Goal: Information Seeking & Learning: Learn about a topic

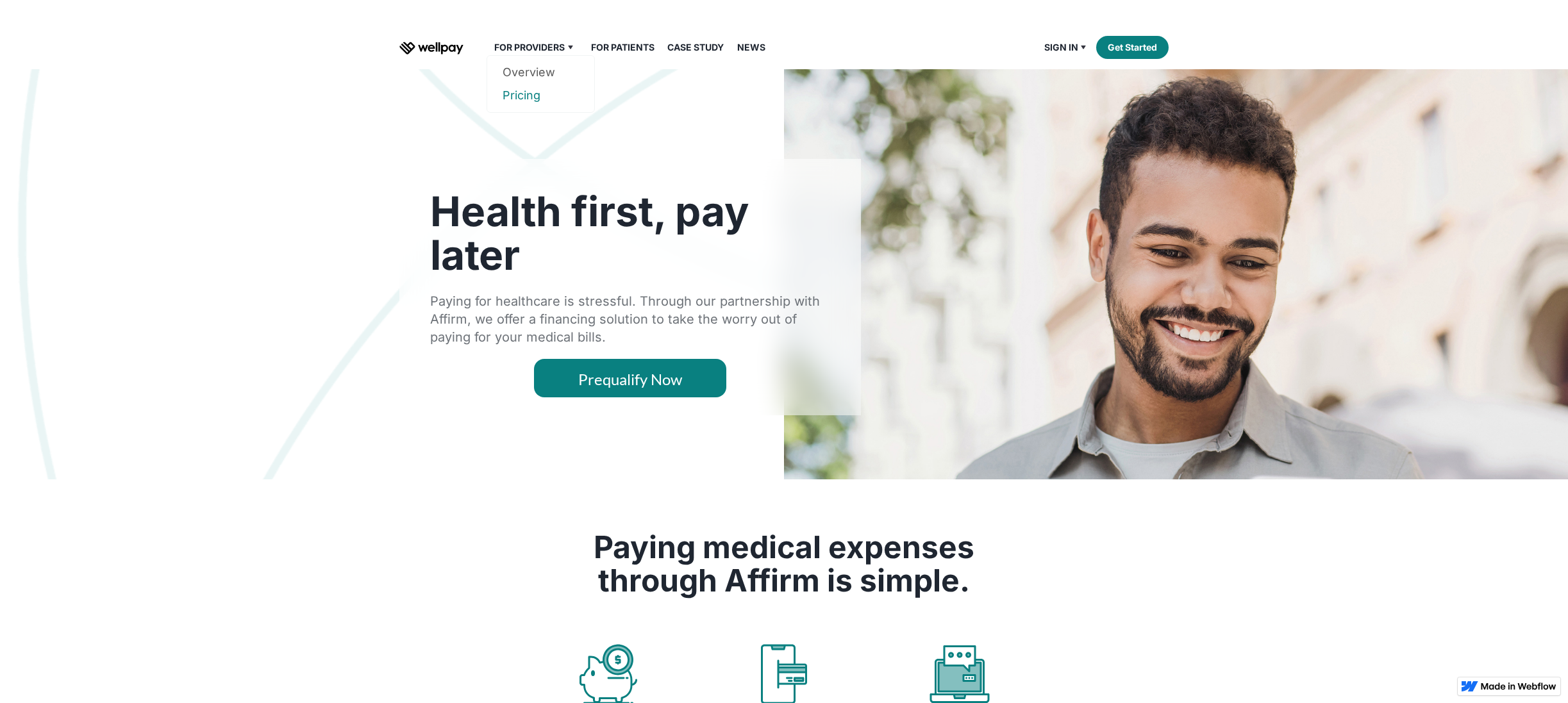
click at [528, 97] on link "Pricing" at bounding box center [540, 95] width 77 height 23
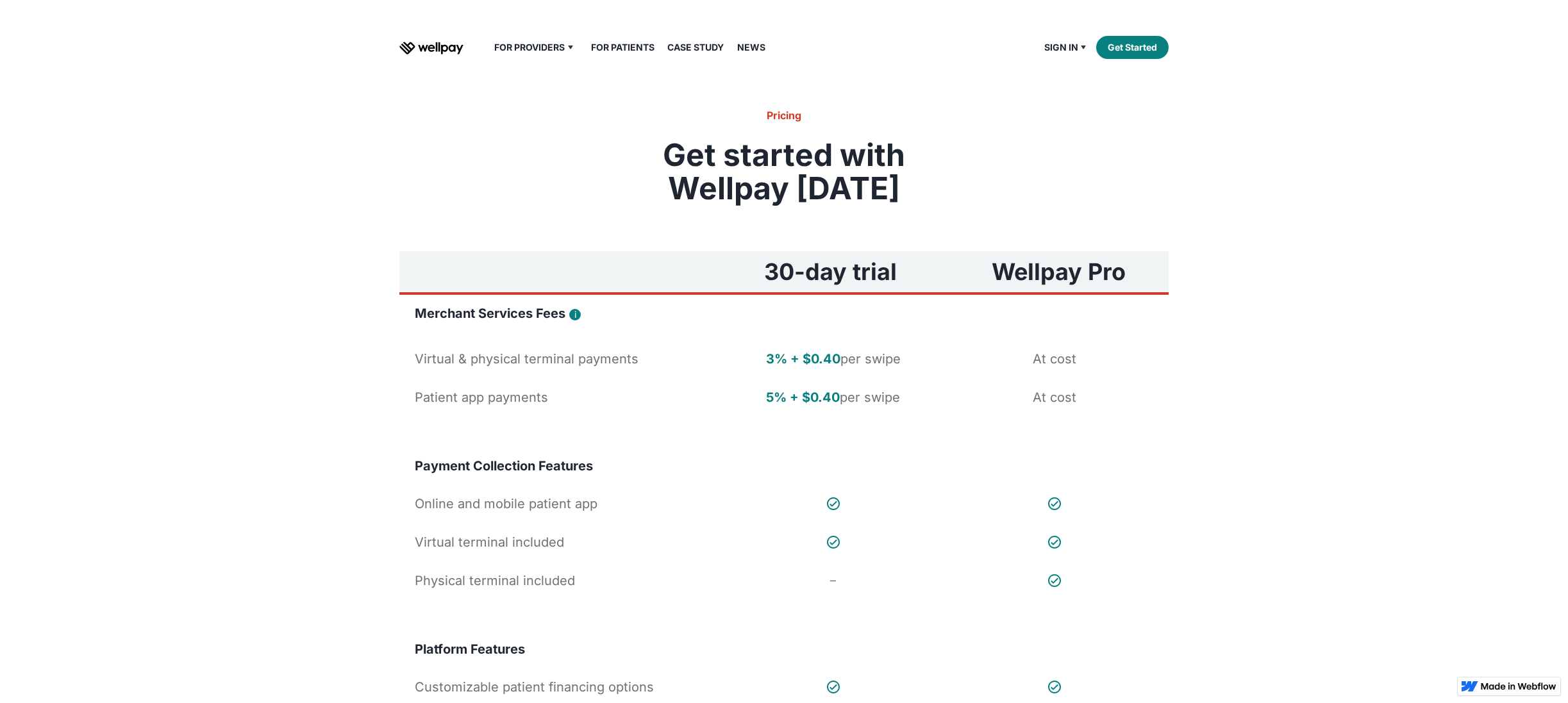
click at [634, 49] on link "For Patients" at bounding box center [622, 47] width 79 height 15
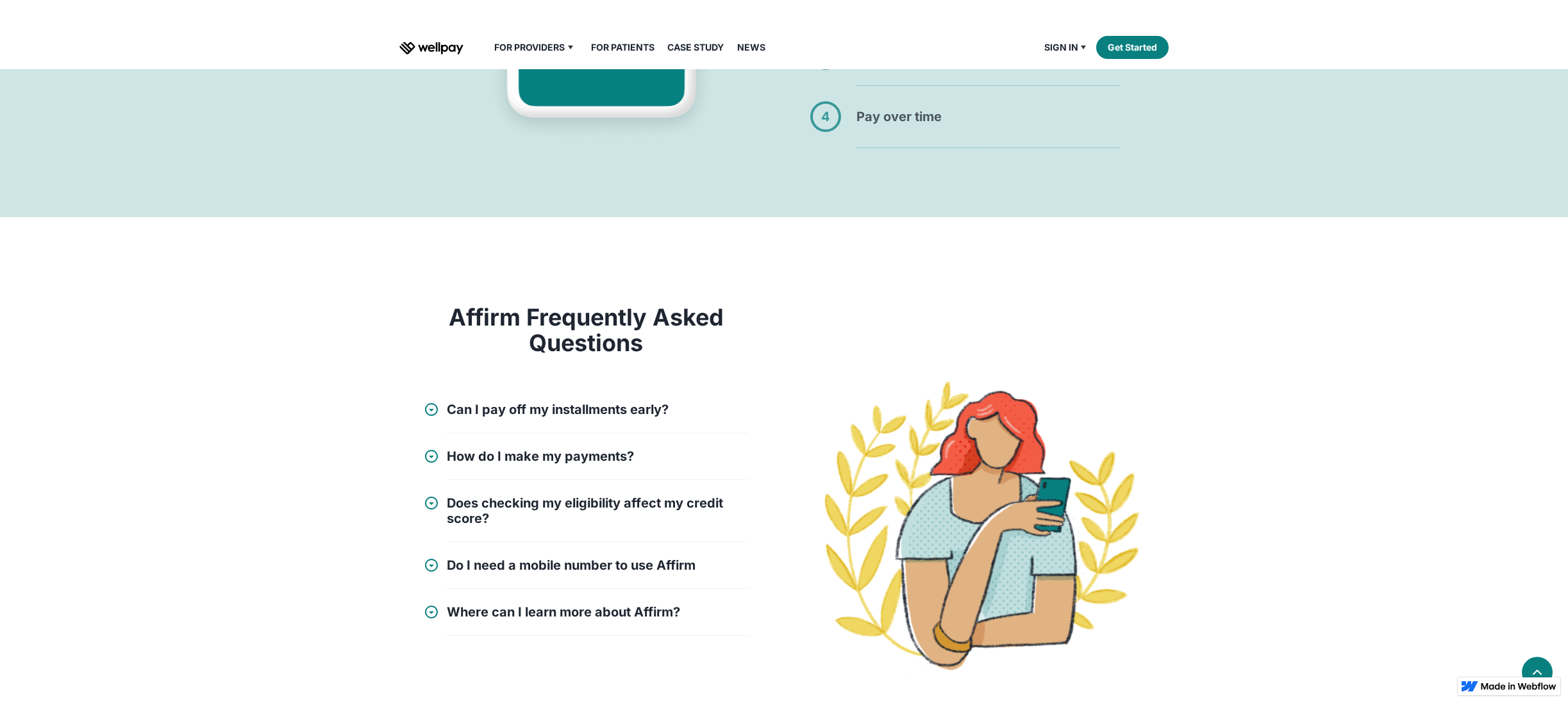
scroll to position [1268, 0]
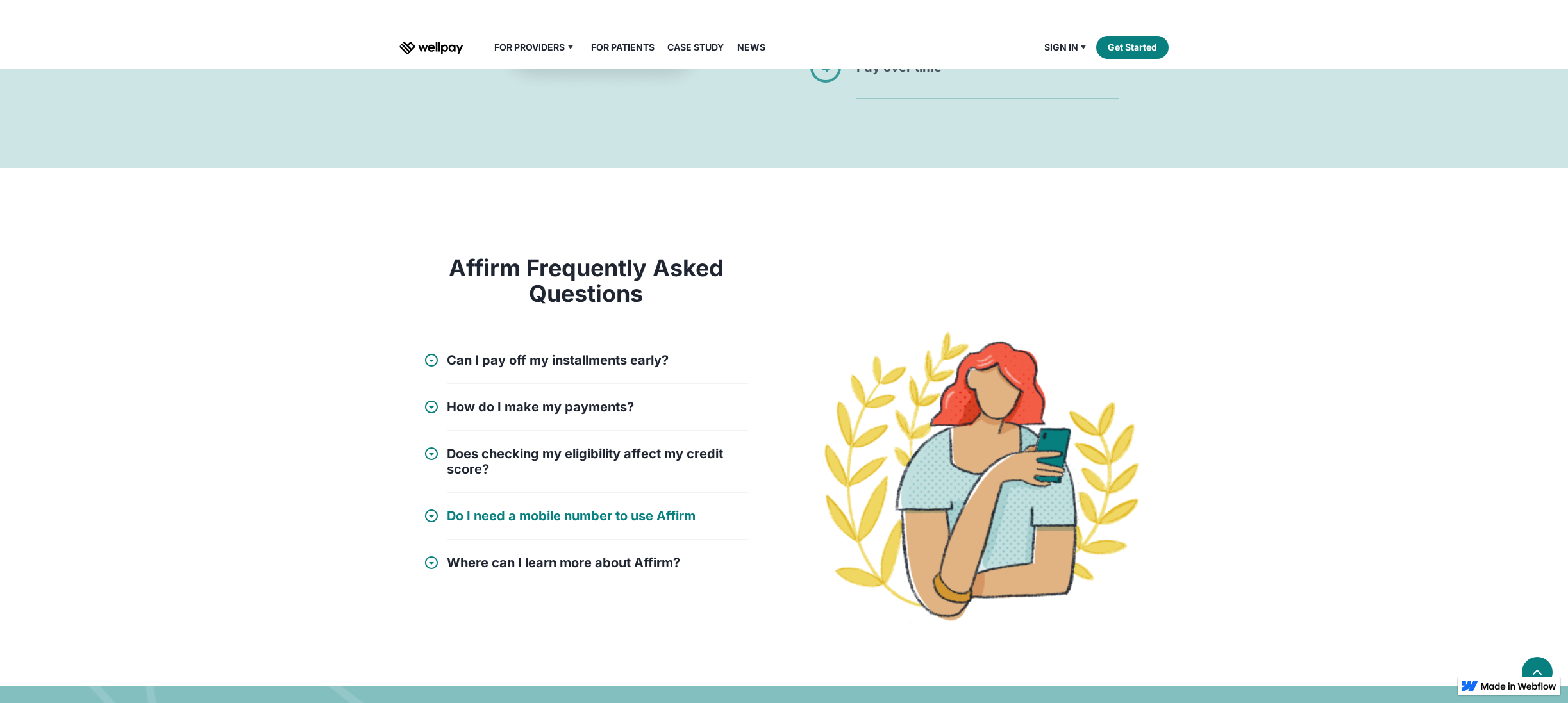
click at [593, 518] on h4 "Do I need a mobile number to use Affirm" at bounding box center [571, 516] width 248 height 15
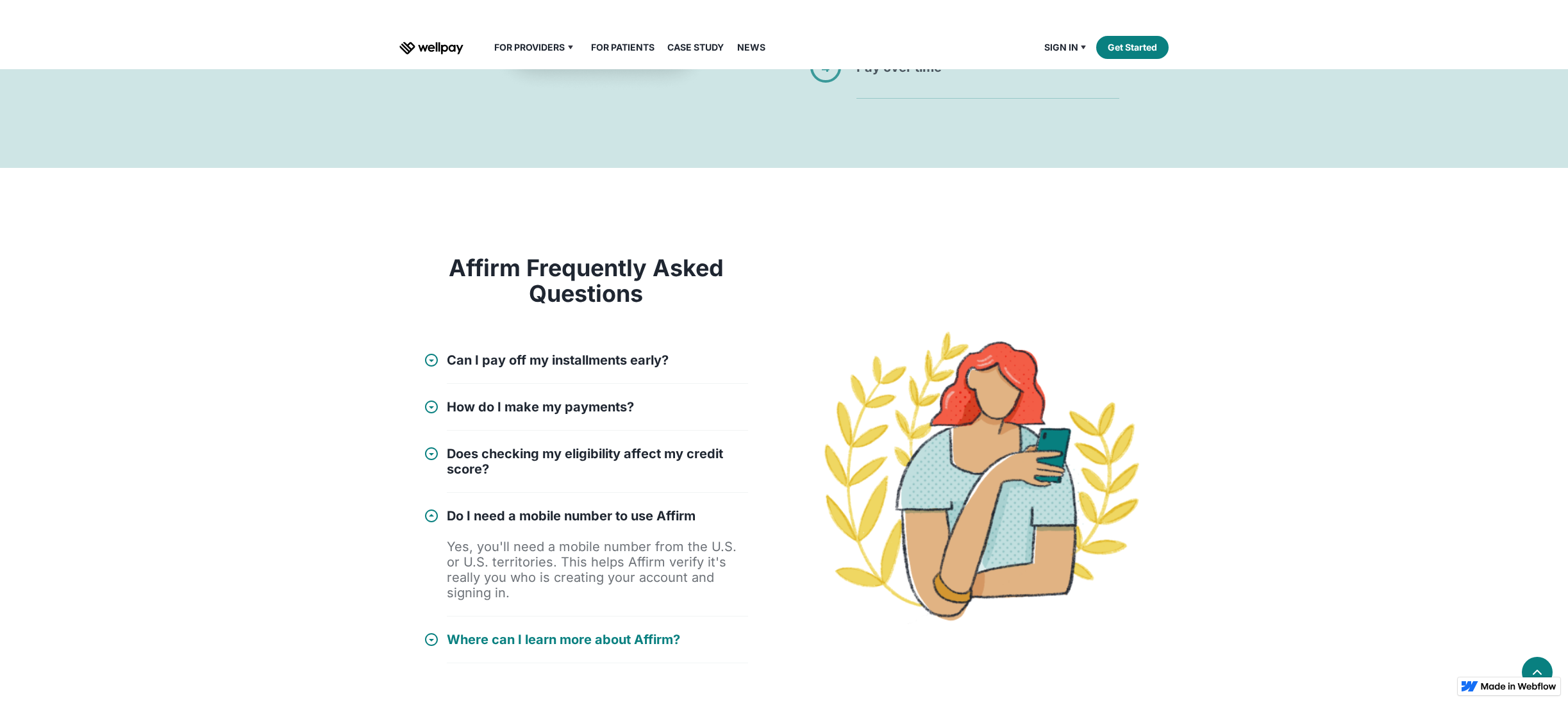
click at [622, 632] on h4 "Where can I learn more about Affirm?" at bounding box center [563, 639] width 233 height 15
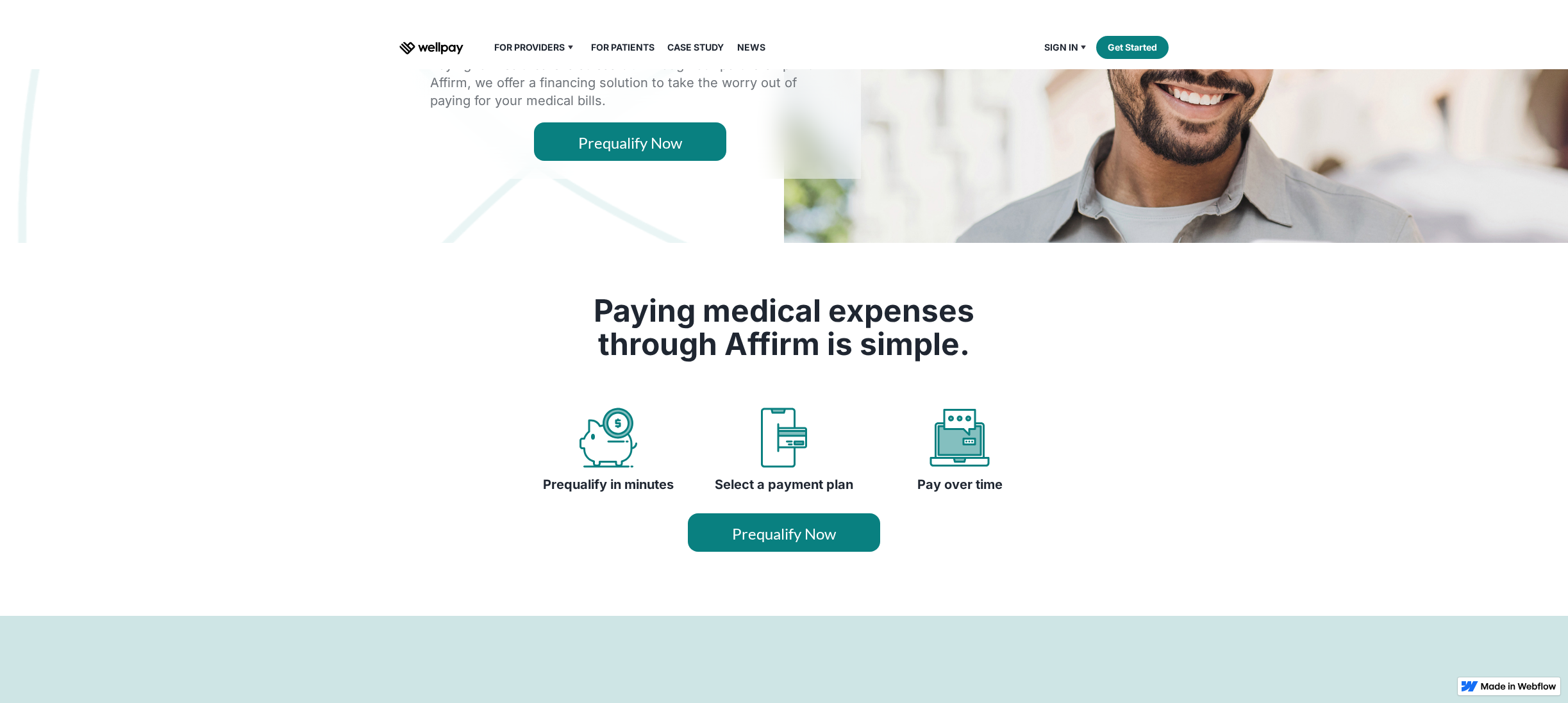
scroll to position [0, 0]
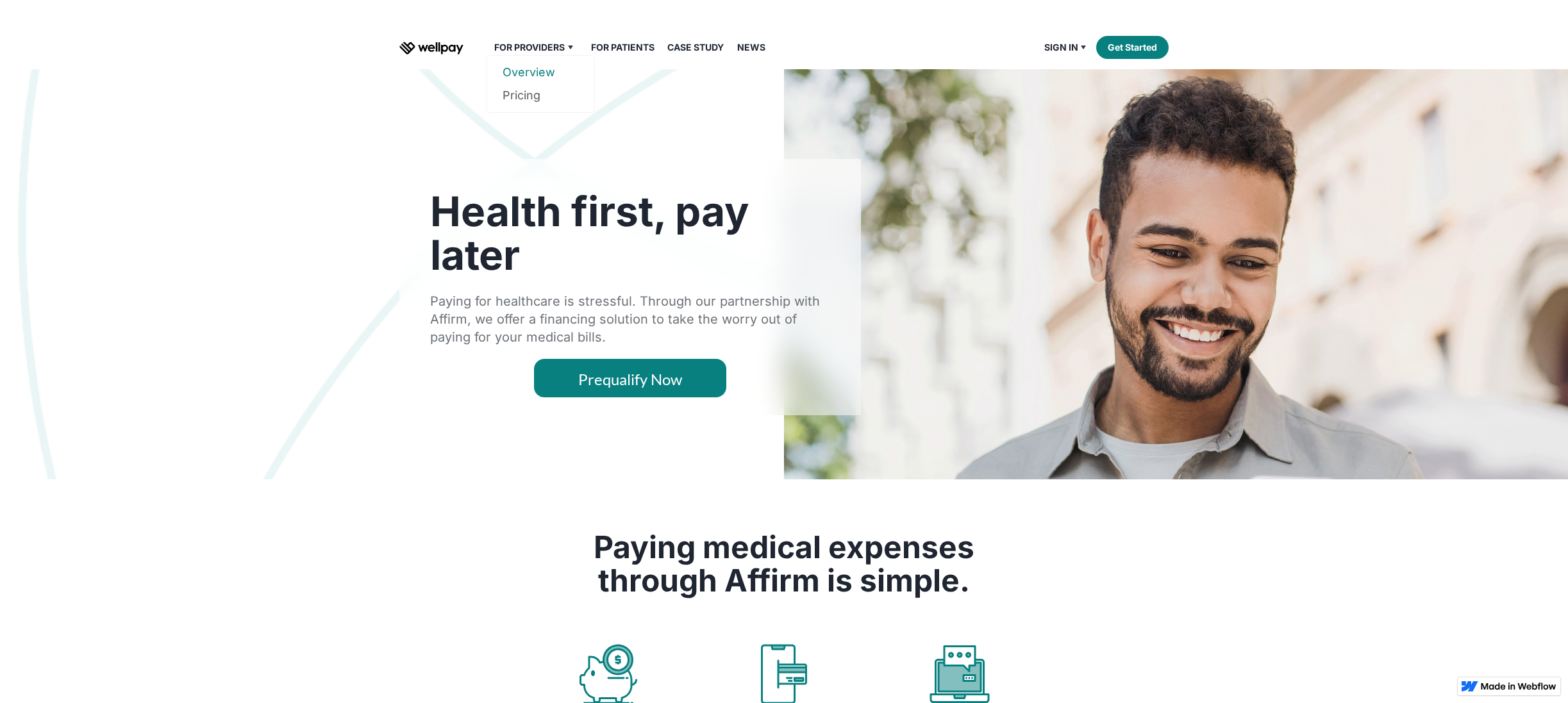
click at [534, 71] on link "Overview" at bounding box center [540, 72] width 77 height 23
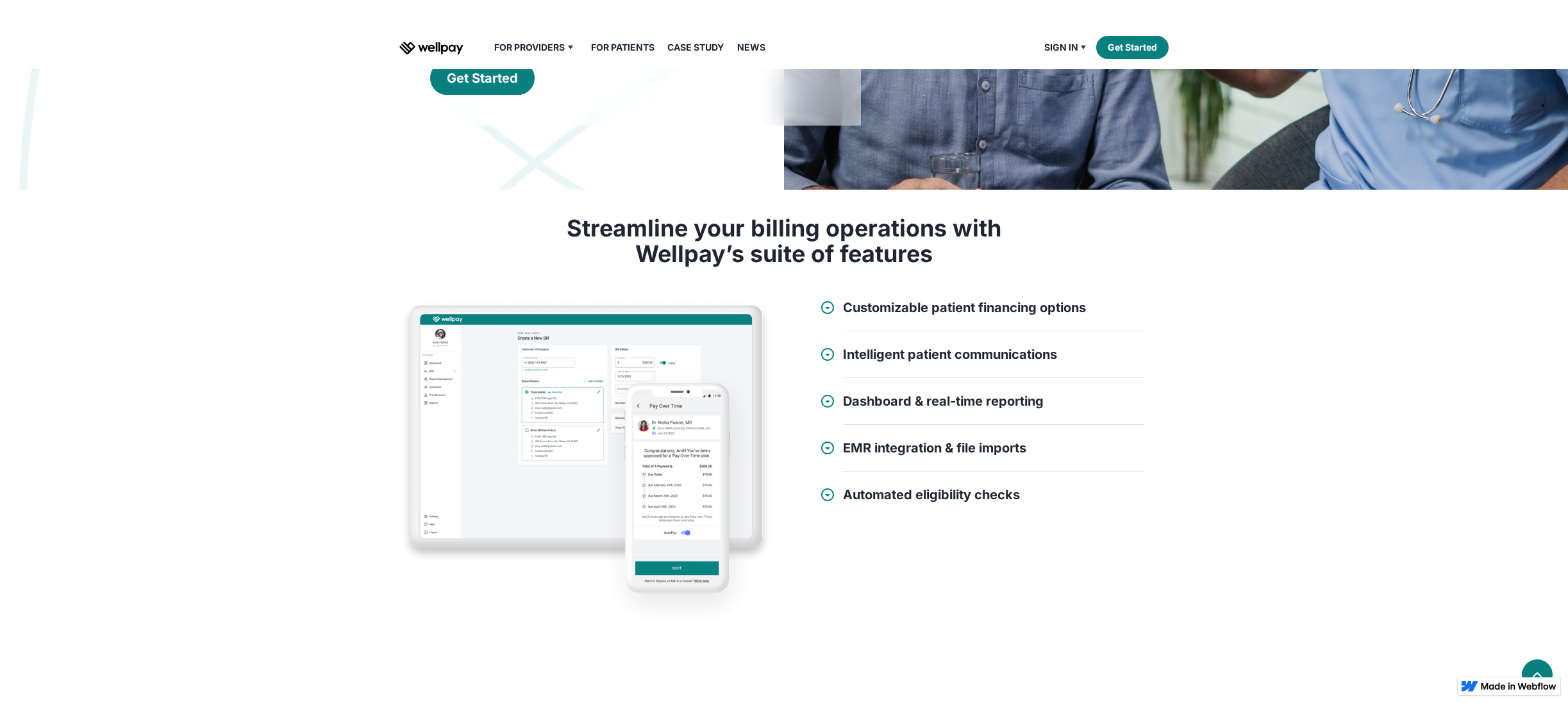
scroll to position [336, 0]
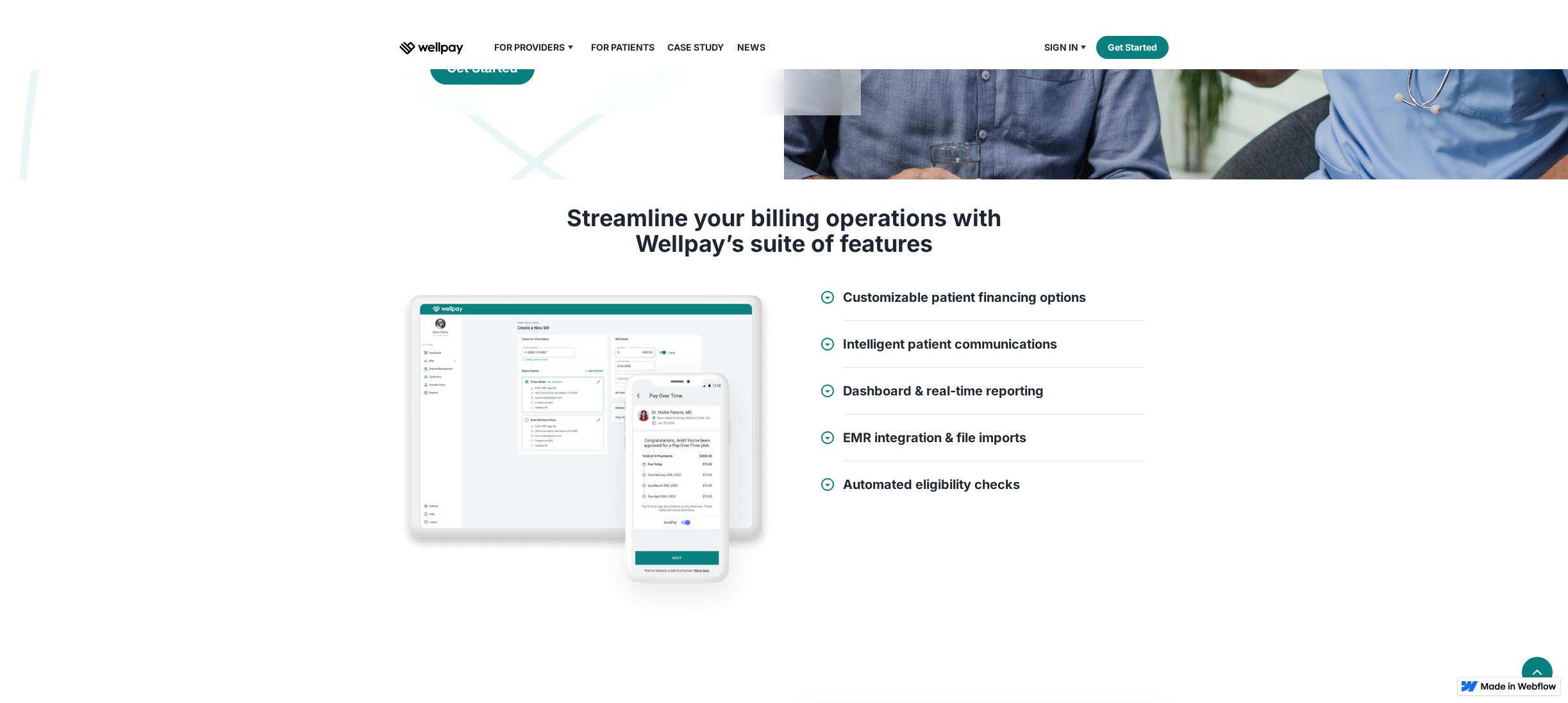
click at [830, 301] on div at bounding box center [828, 297] width 15 height 15
click at [828, 387] on div at bounding box center [828, 390] width 15 height 15
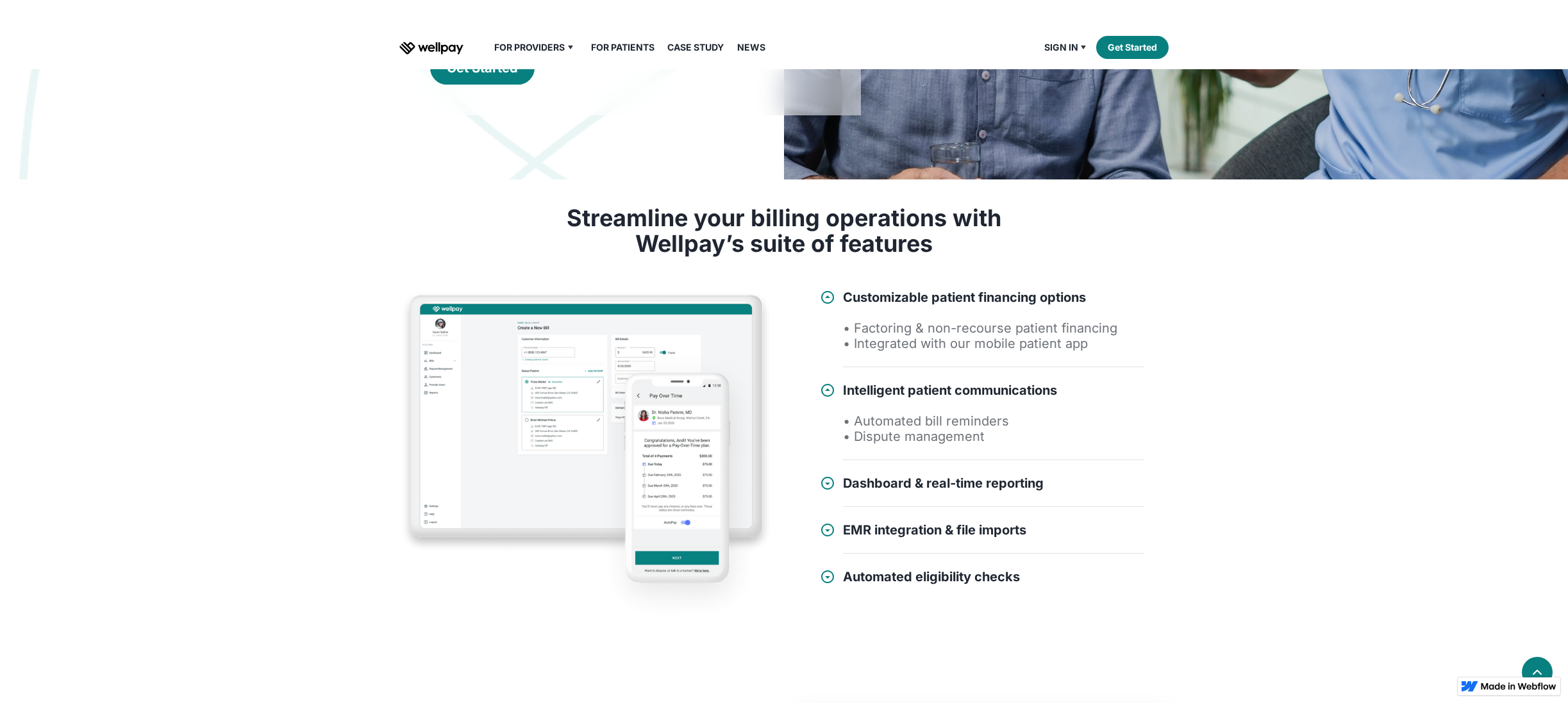
click at [827, 485] on div at bounding box center [828, 483] width 15 height 15
click at [831, 577] on div at bounding box center [828, 576] width 15 height 15
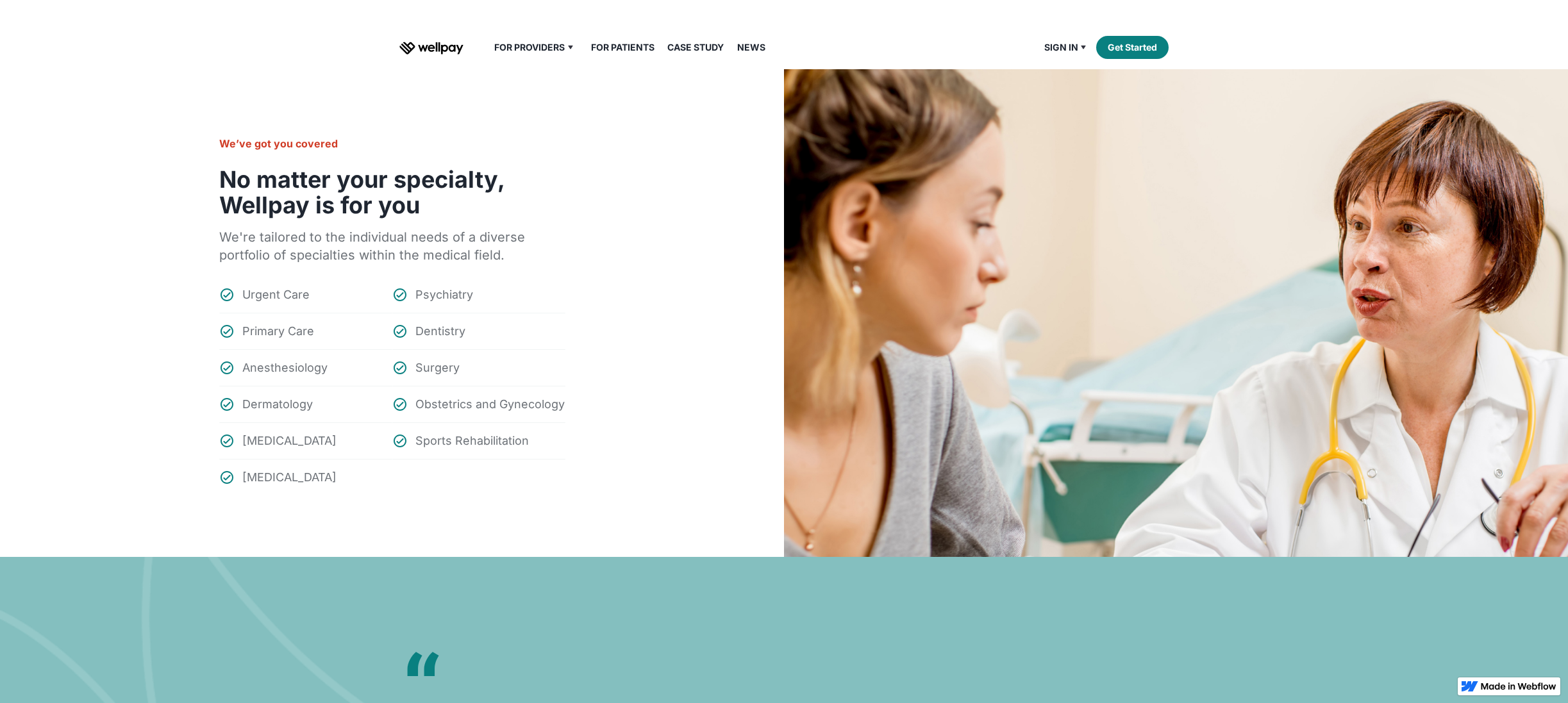
scroll to position [1287, 0]
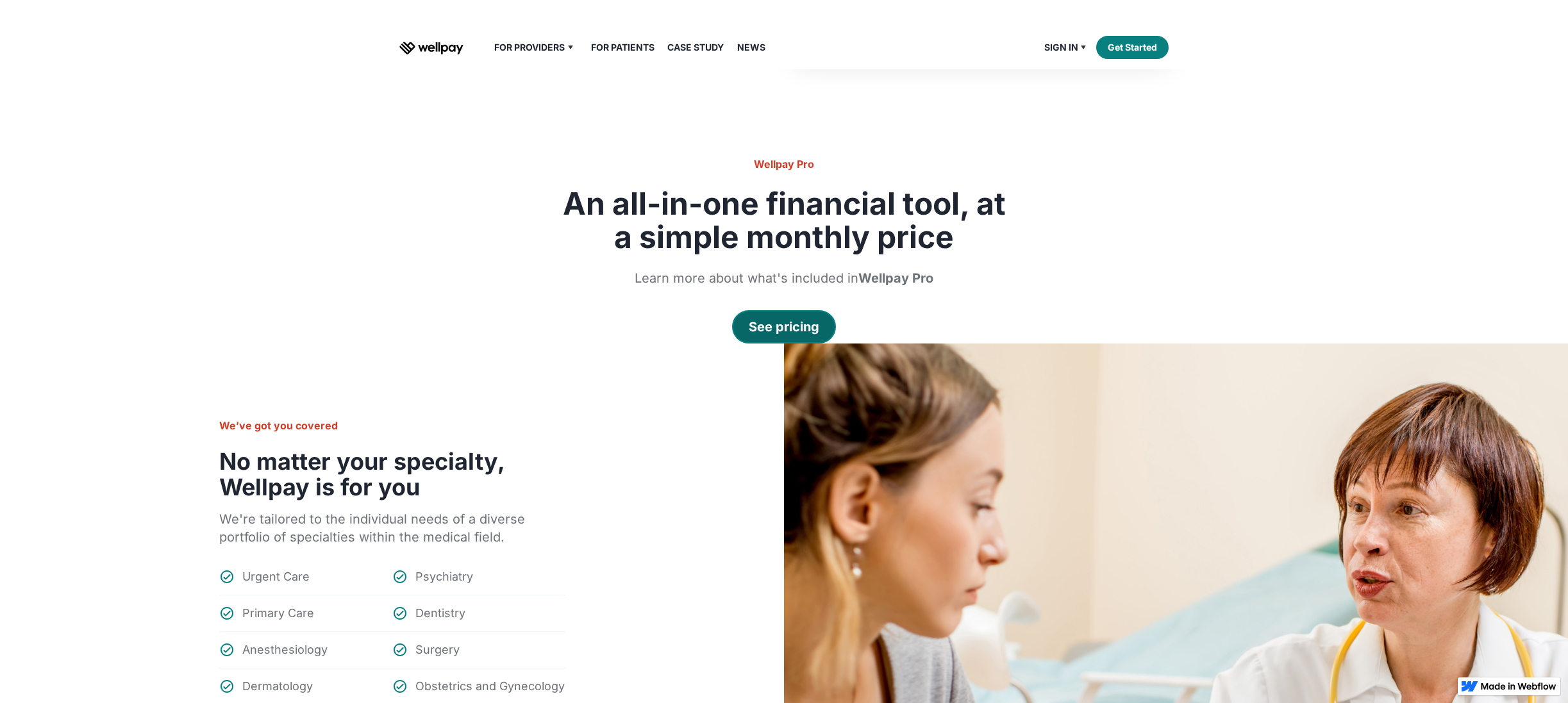
click at [794, 325] on div "See pricing" at bounding box center [784, 327] width 70 height 18
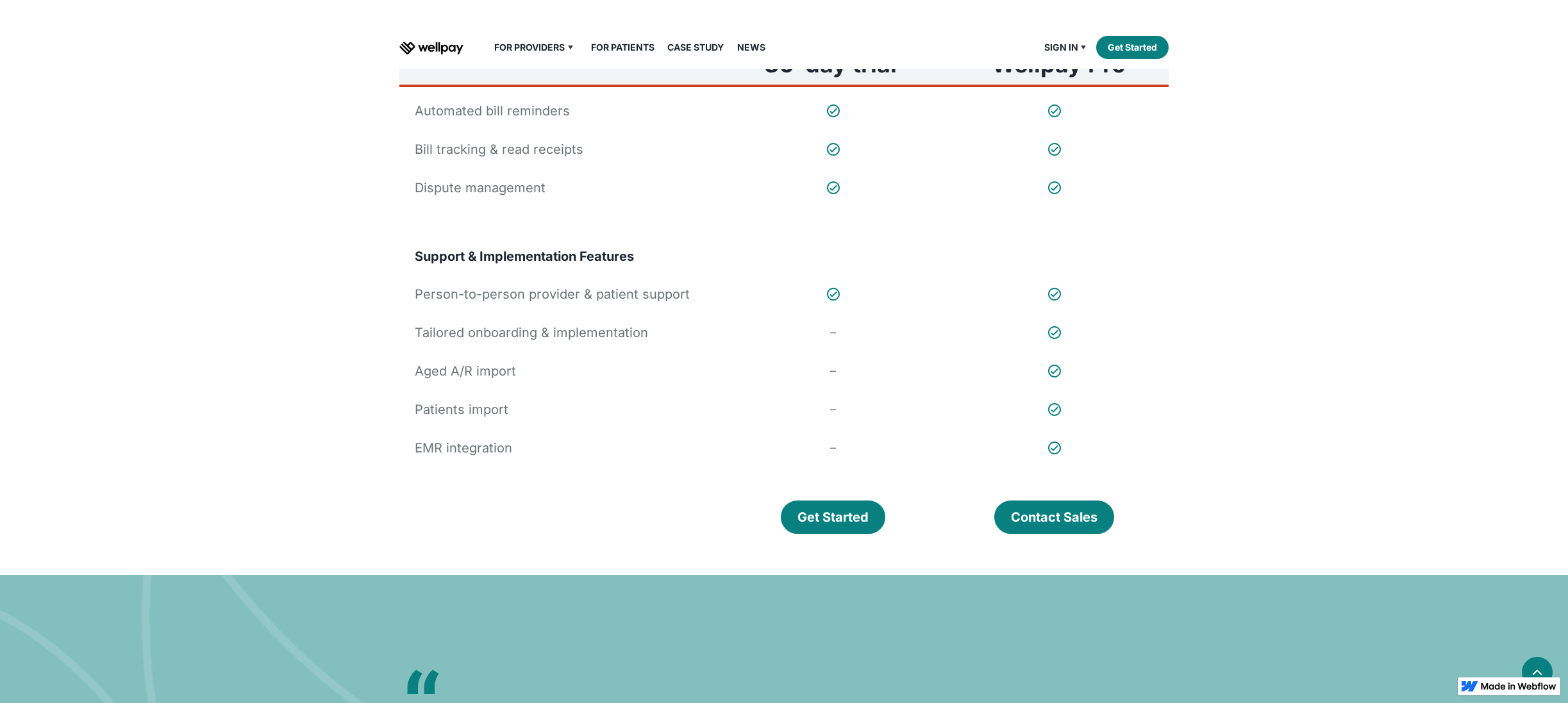
scroll to position [744, 0]
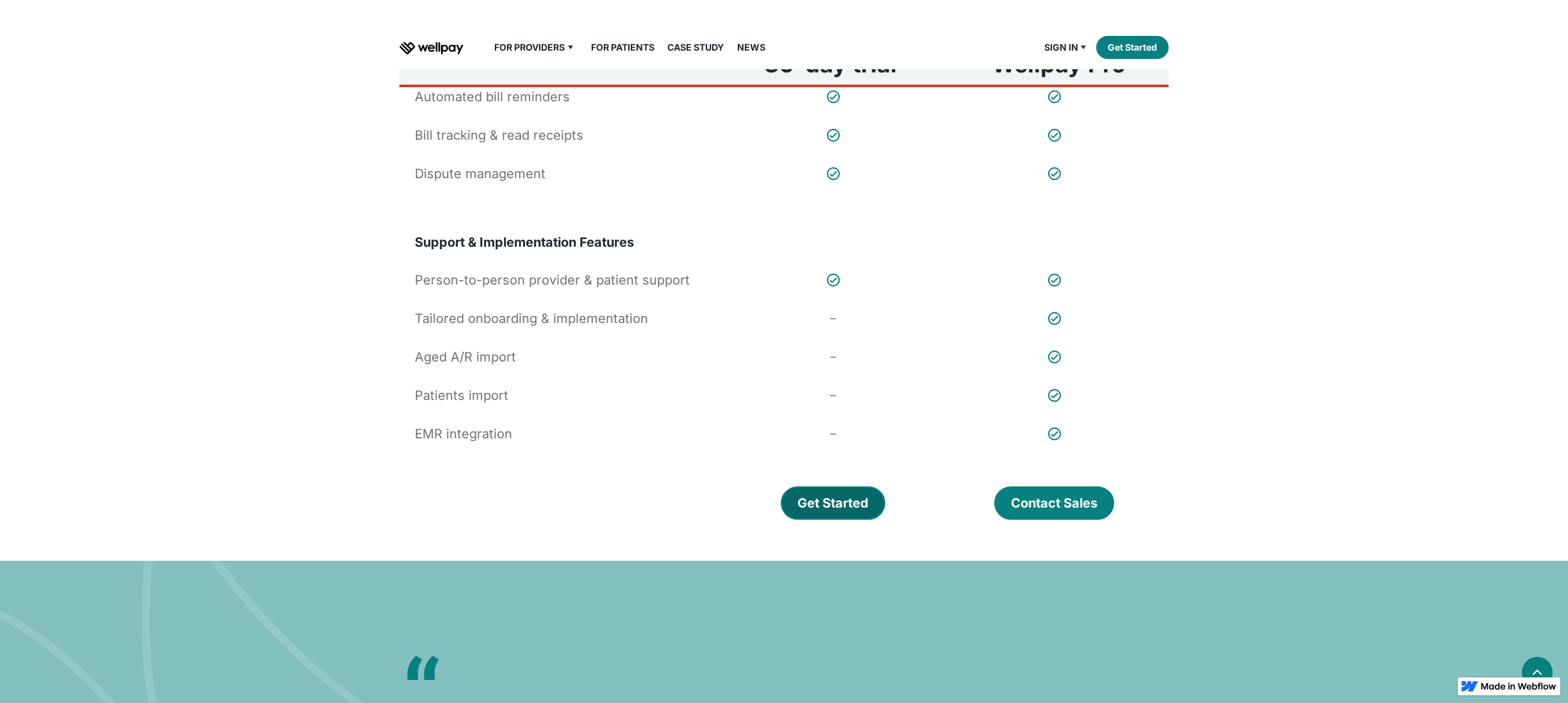
click at [846, 503] on div "Get Started" at bounding box center [832, 503] width 71 height 18
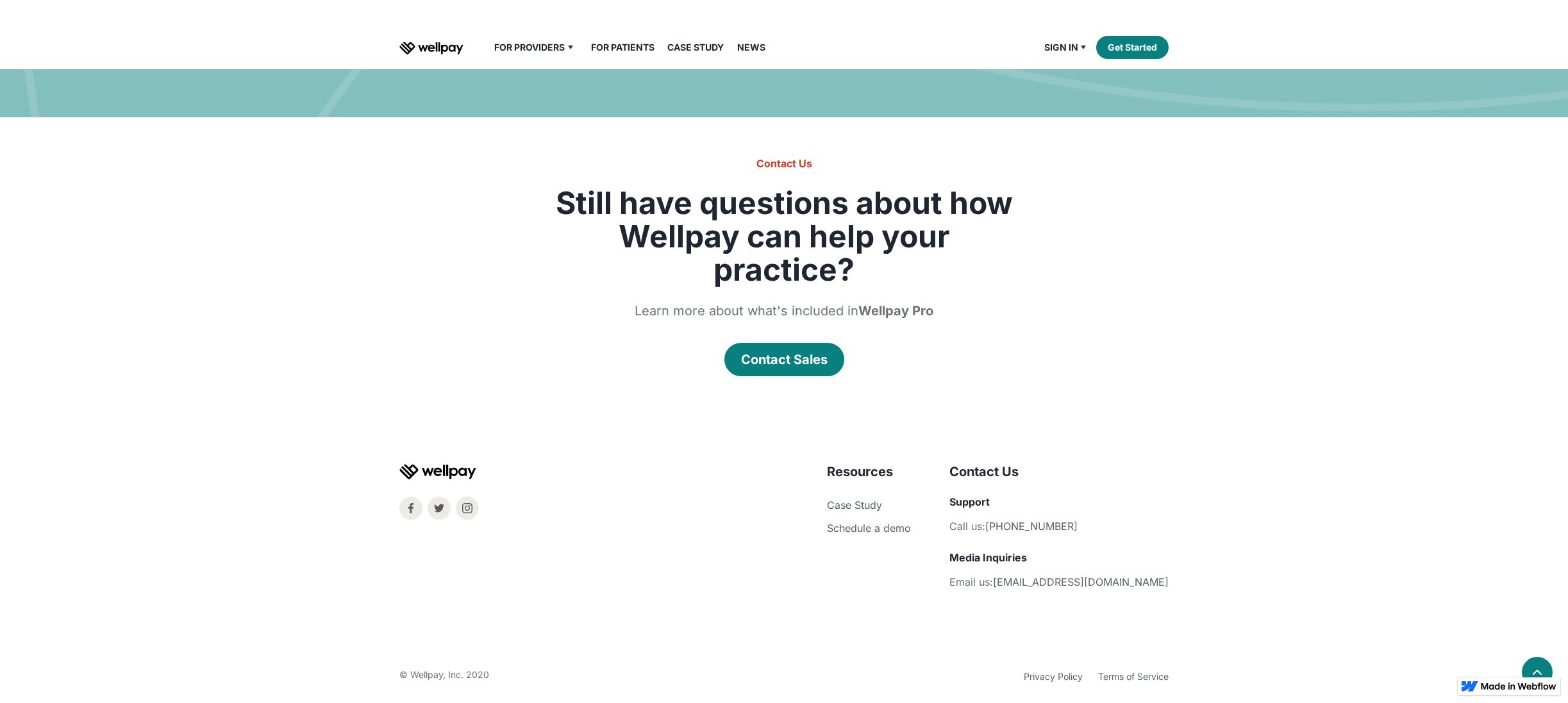
scroll to position [1634, 0]
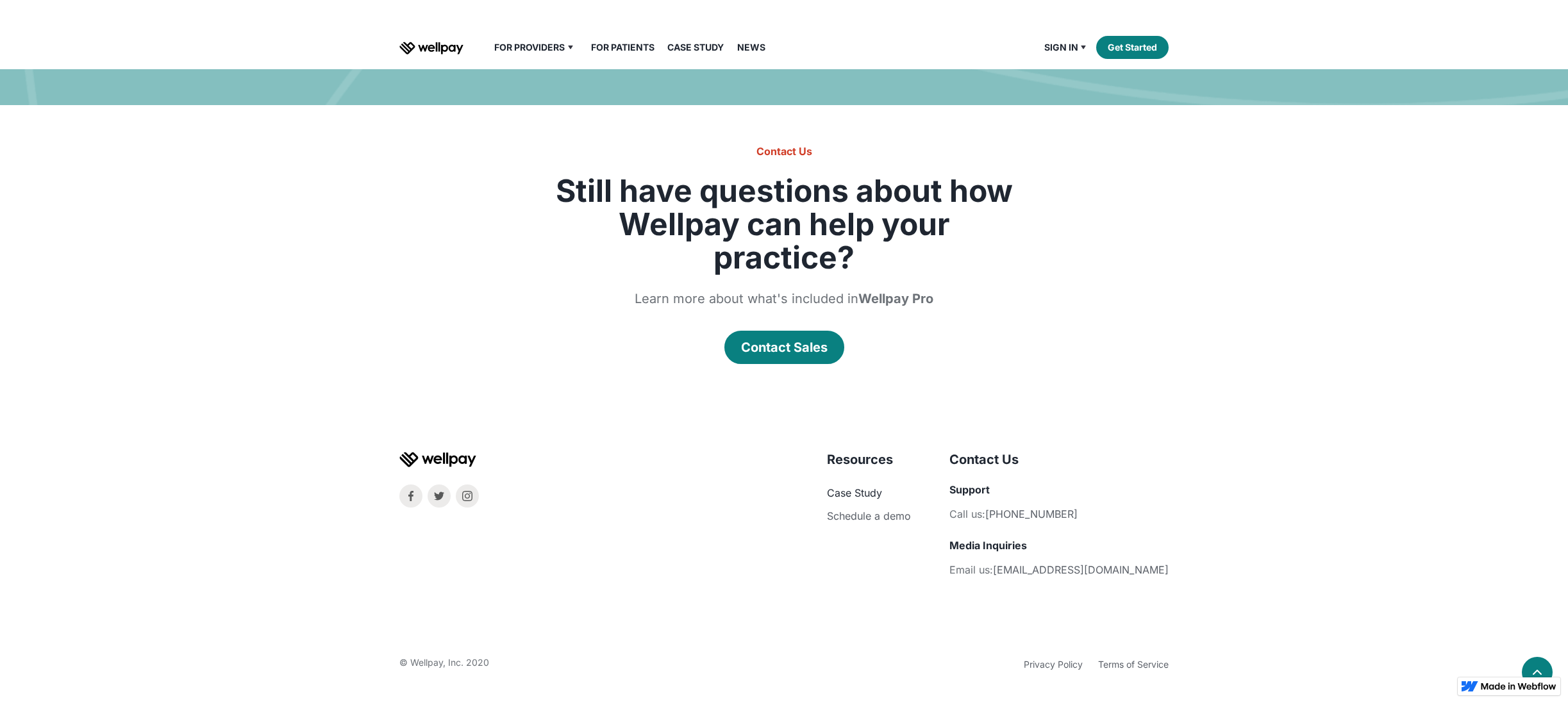
click at [882, 486] on link "Case Study" at bounding box center [854, 492] width 55 height 13
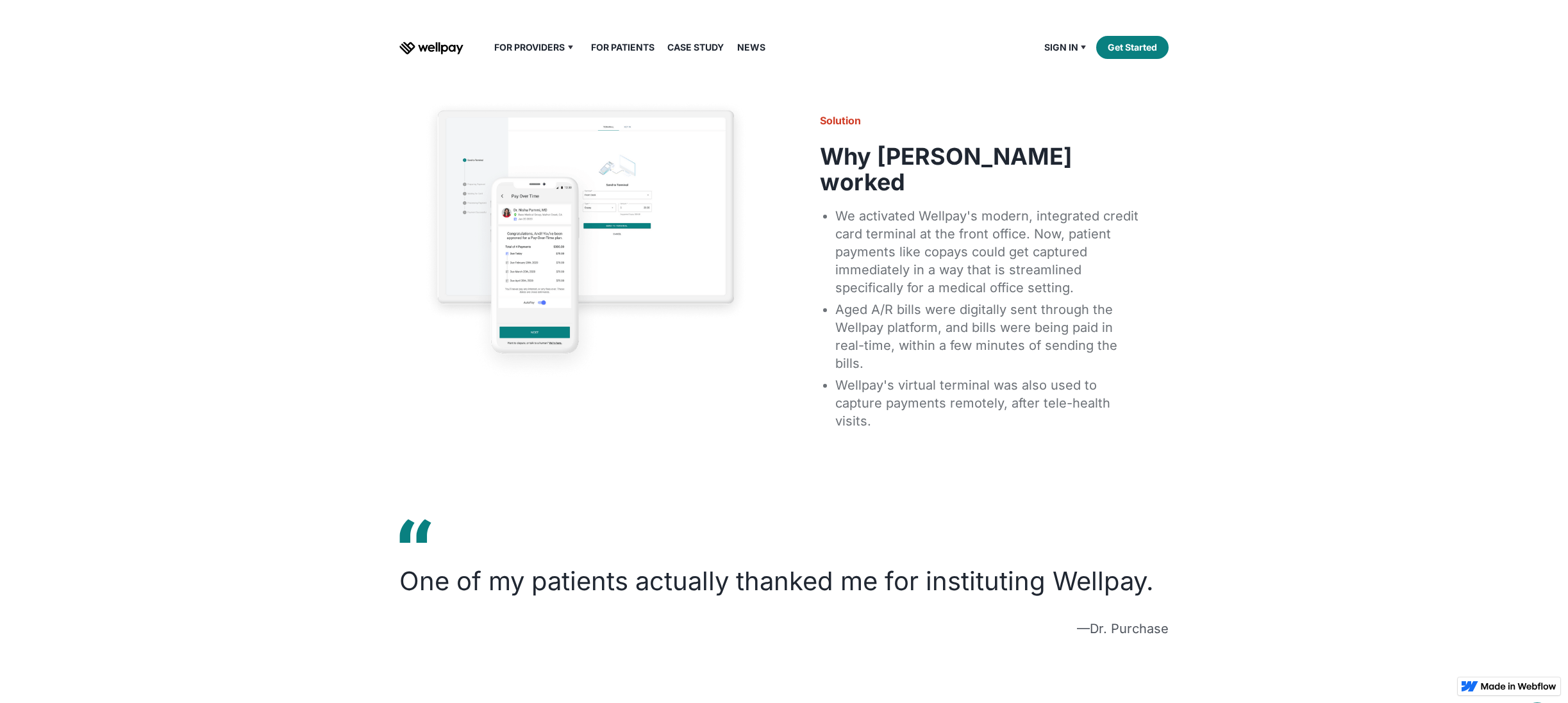
scroll to position [603, 0]
